Goal: Task Accomplishment & Management: Complete application form

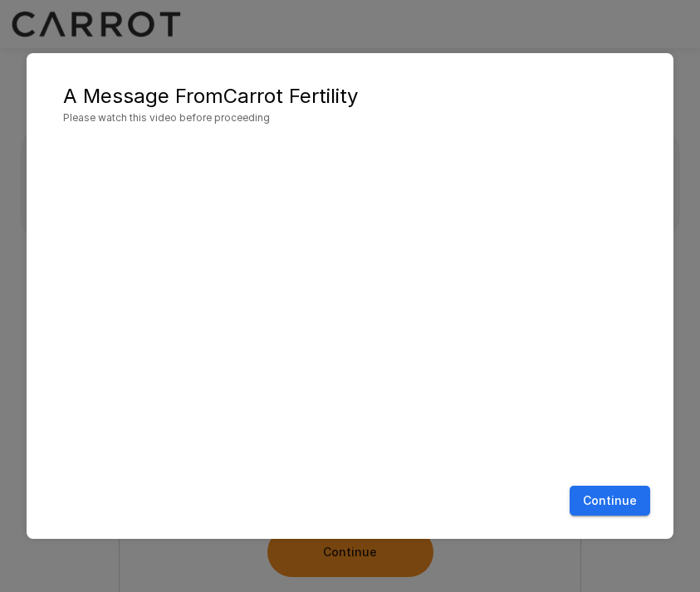
click at [620, 505] on button "Continue" at bounding box center [609, 501] width 81 height 31
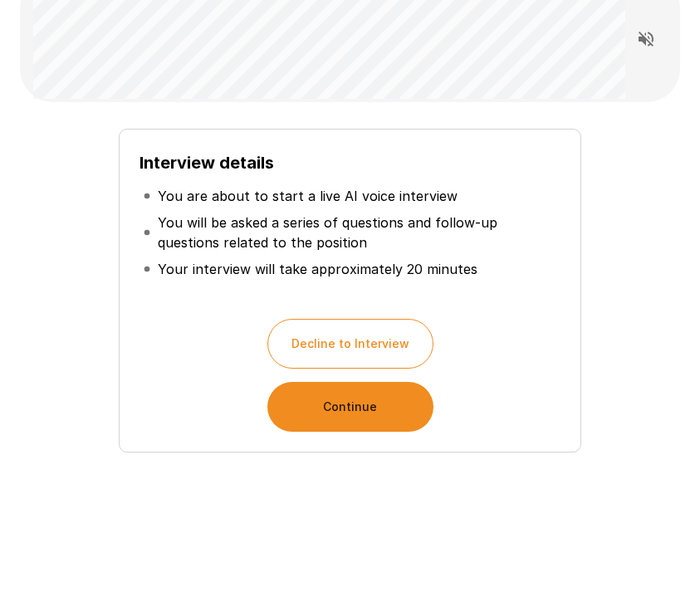
scroll to position [144, 0]
click at [334, 413] on button "Continue" at bounding box center [350, 408] width 166 height 50
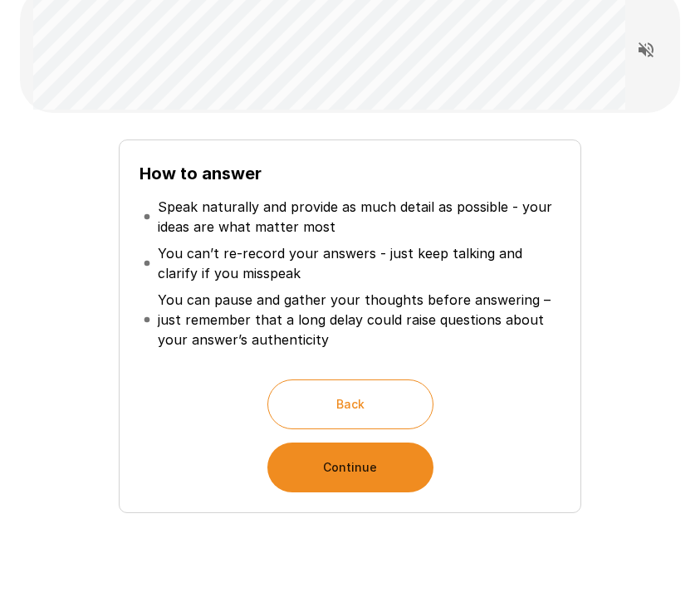
scroll to position [148, 0]
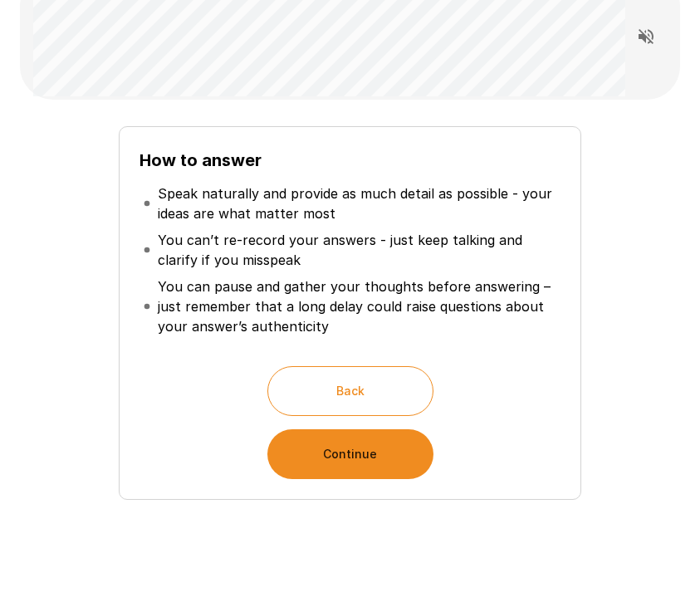
click at [371, 453] on button "Continue" at bounding box center [350, 454] width 166 height 50
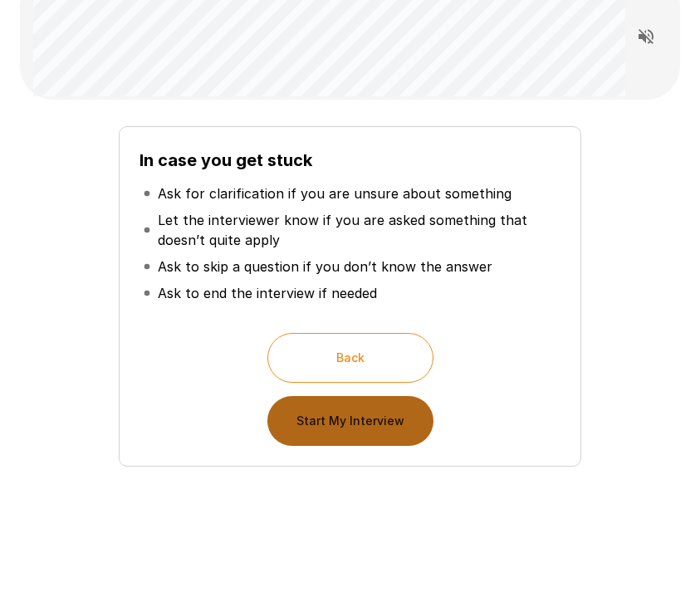
click at [369, 430] on button "Start My Interview" at bounding box center [350, 421] width 166 height 50
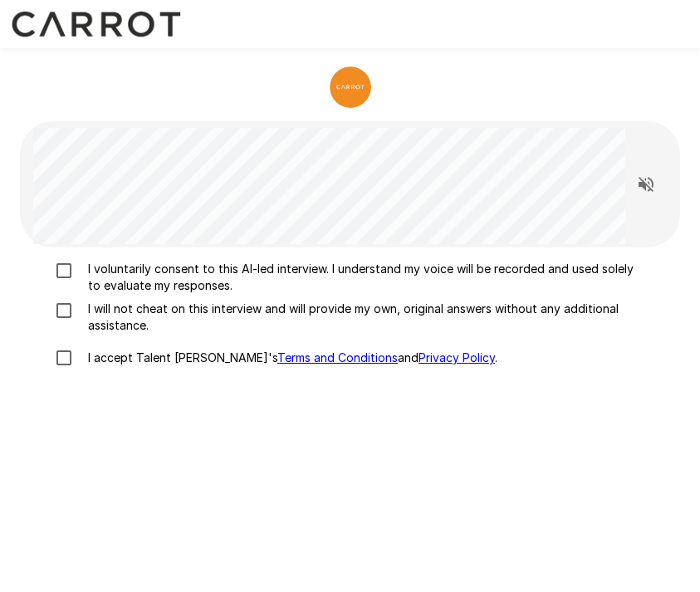
click at [65, 259] on div "I voluntarily consent to this AI-led interview. I understand my voice will be r…" at bounding box center [350, 480] width 660 height 466
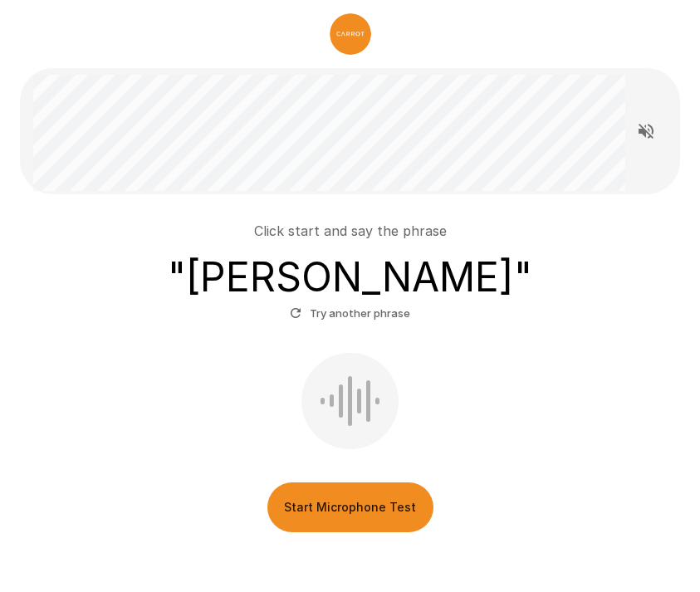
scroll to position [55, 0]
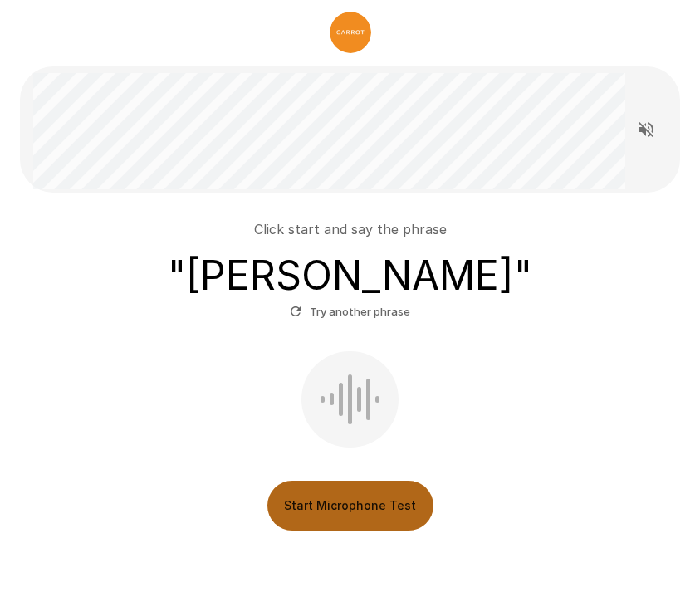
click at [392, 513] on button "Start Microphone Test" at bounding box center [350, 506] width 166 height 50
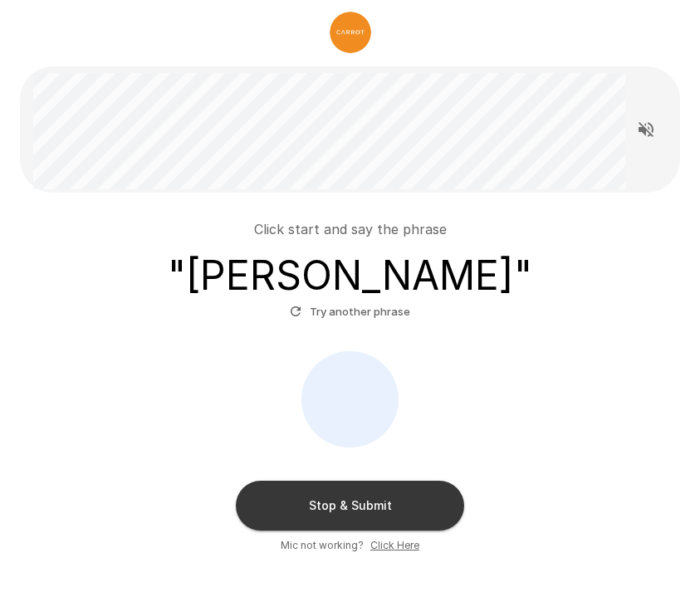
click at [392, 513] on button "Stop & Submit" at bounding box center [350, 506] width 228 height 50
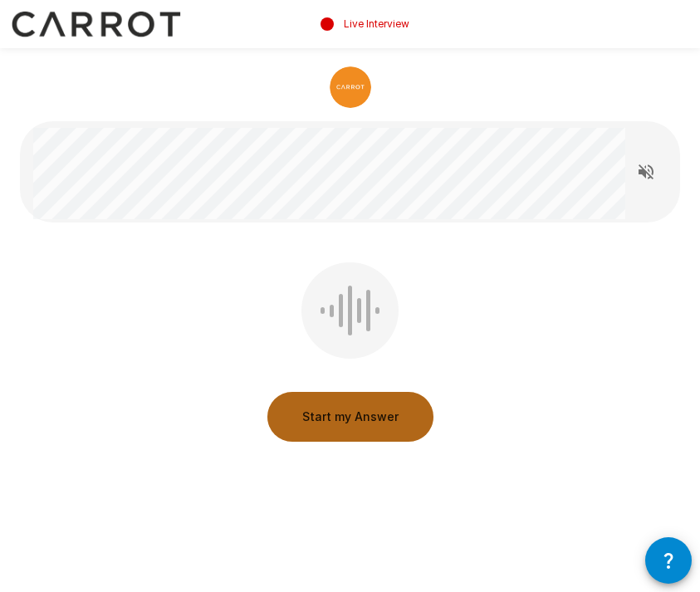
click at [345, 423] on button "Start my Answer" at bounding box center [350, 417] width 166 height 50
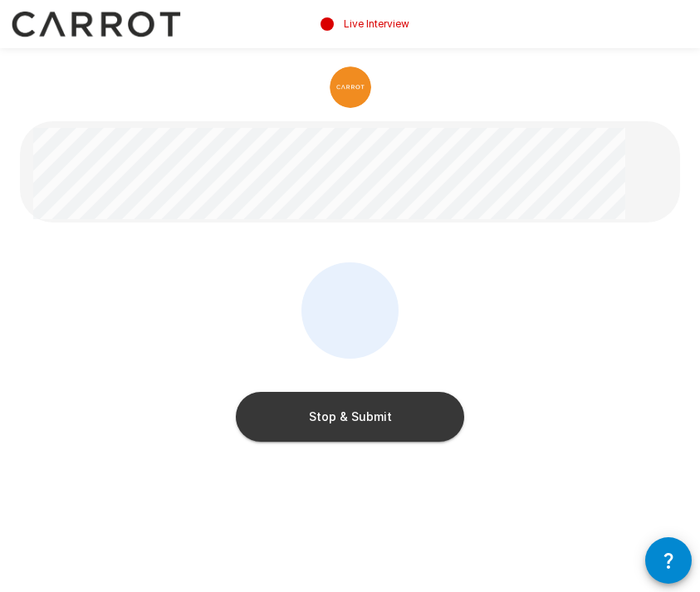
click at [346, 425] on button "Stop & Submit" at bounding box center [350, 417] width 228 height 50
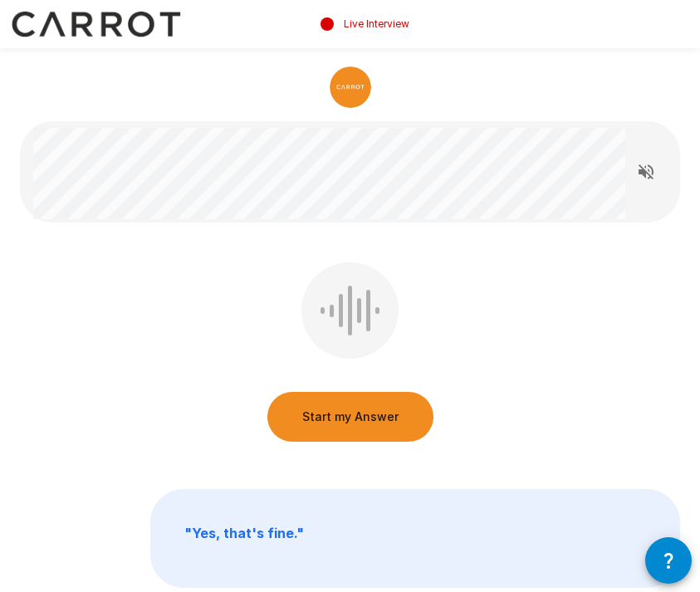
click at [342, 424] on button "Start my Answer" at bounding box center [350, 417] width 166 height 50
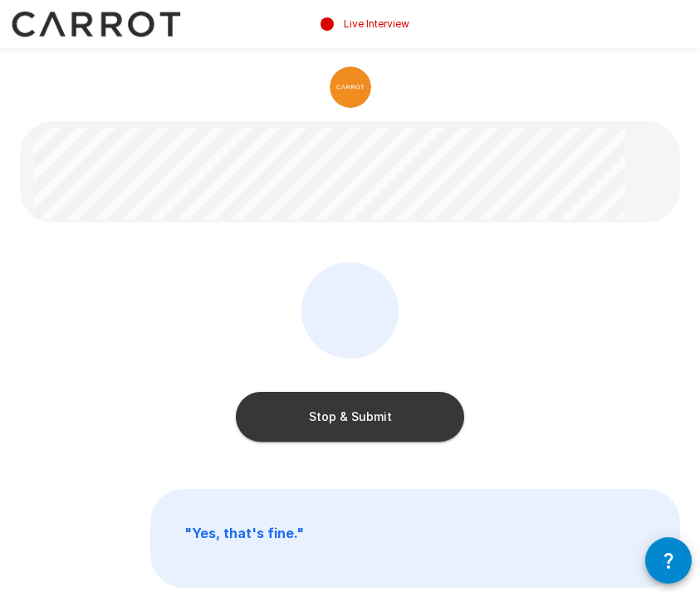
click at [352, 414] on button "Stop & Submit" at bounding box center [350, 417] width 228 height 50
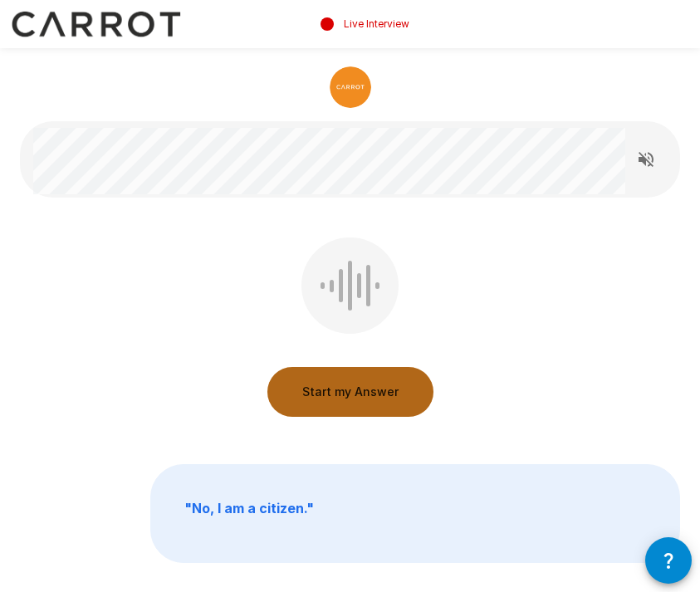
click at [356, 394] on button "Start my Answer" at bounding box center [350, 392] width 166 height 50
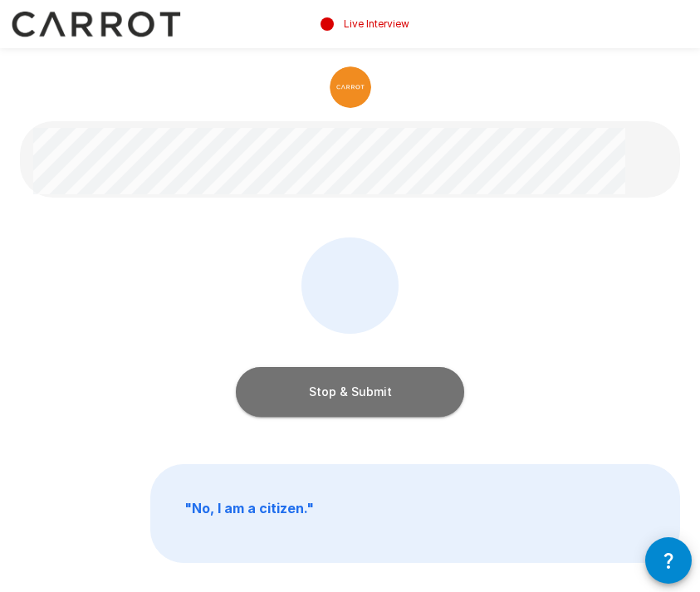
click at [361, 391] on button "Stop & Submit" at bounding box center [350, 392] width 228 height 50
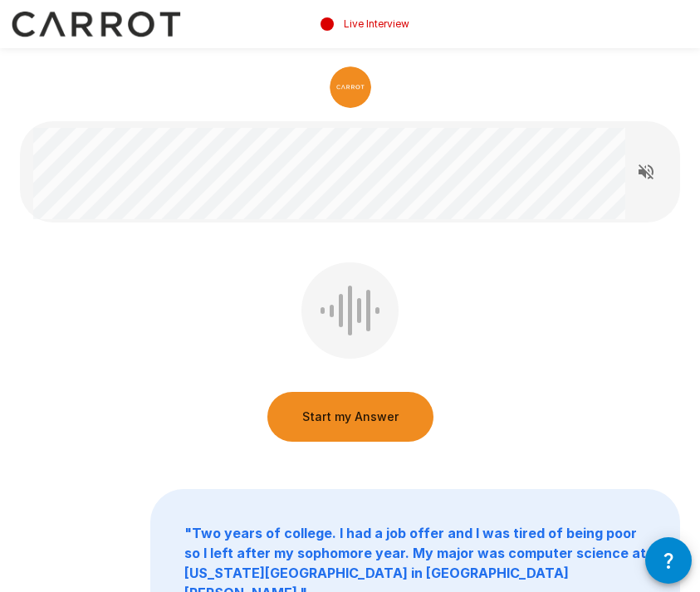
click at [346, 413] on button "Start my Answer" at bounding box center [350, 417] width 166 height 50
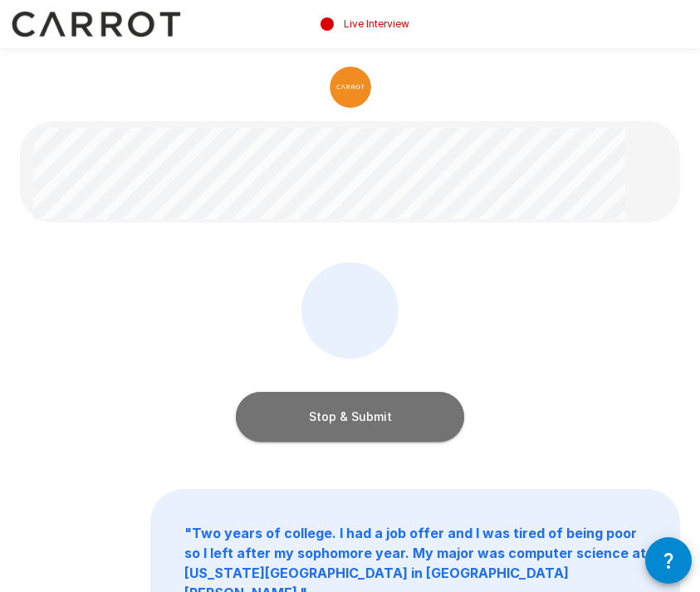
click at [367, 413] on button "Stop & Submit" at bounding box center [350, 417] width 228 height 50
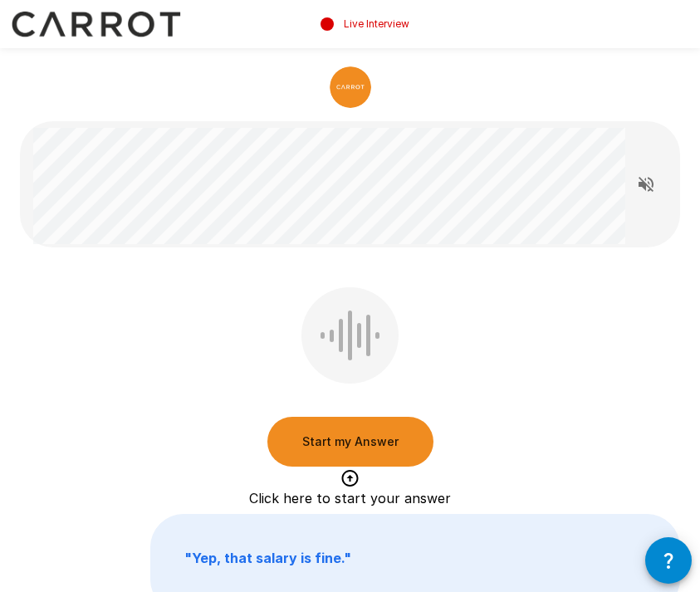
click at [369, 443] on button "Start my Answer" at bounding box center [350, 442] width 166 height 50
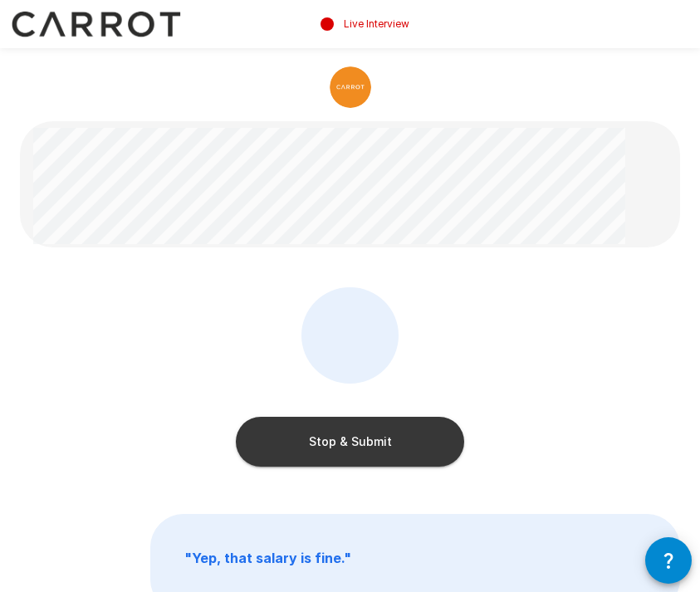
click at [383, 437] on button "Stop & Submit" at bounding box center [350, 442] width 228 height 50
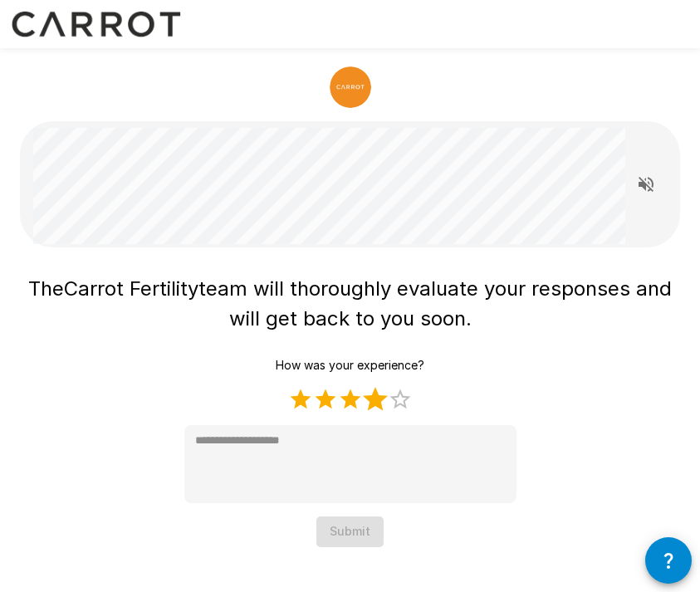
click at [378, 400] on label "4 Stars" at bounding box center [375, 399] width 25 height 25
type textarea "*"
click at [364, 525] on button "Submit" at bounding box center [349, 531] width 67 height 31
